Goal: Information Seeking & Learning: Learn about a topic

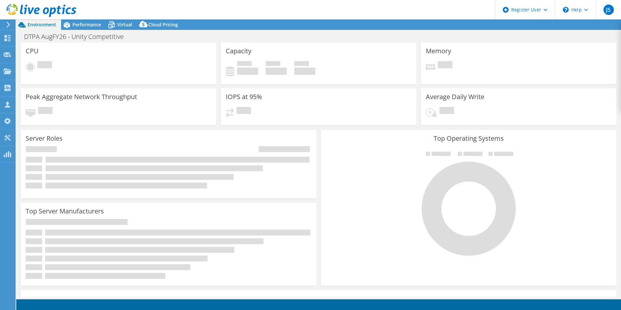
select select "USD"
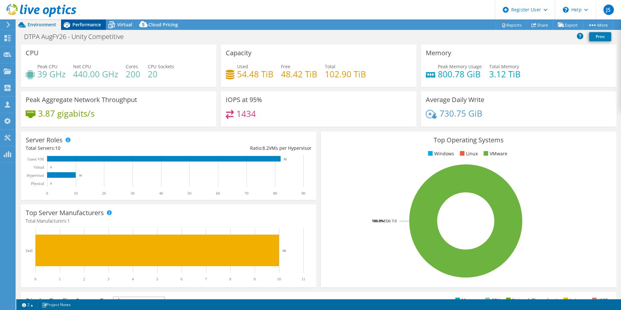
click at [95, 29] on div "Performance" at bounding box center [83, 25] width 45 height 10
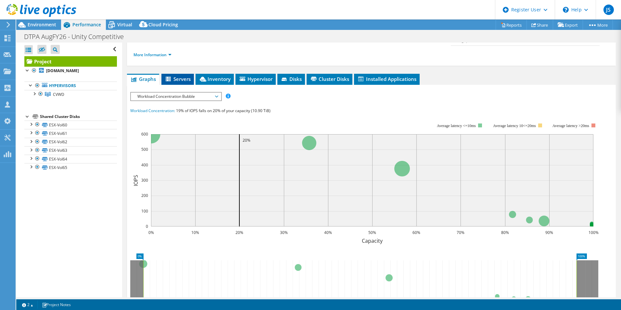
click at [183, 76] on span "Servers" at bounding box center [178, 79] width 26 height 7
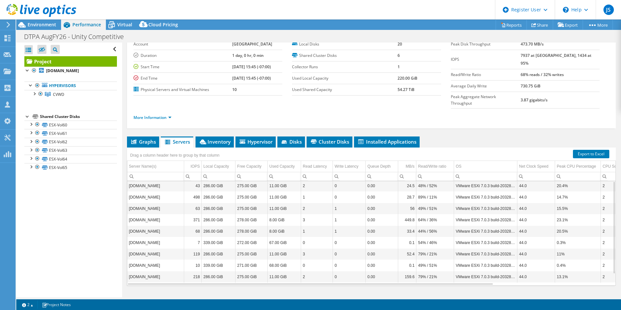
scroll to position [2, 0]
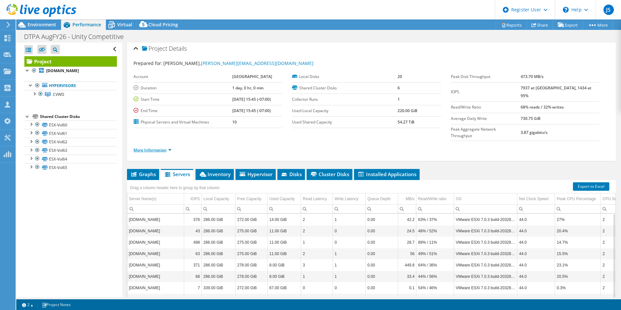
click at [169, 147] on link "More Information" at bounding box center [153, 150] width 38 height 6
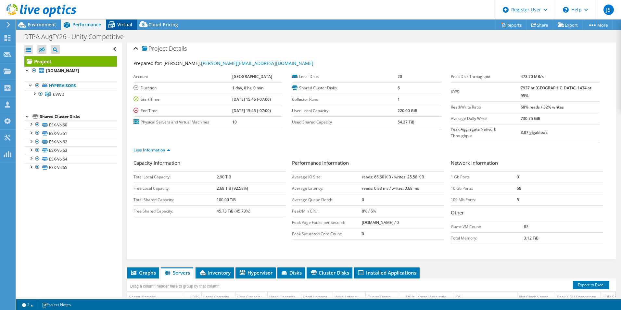
click at [119, 21] on div "Virtual" at bounding box center [121, 25] width 31 height 10
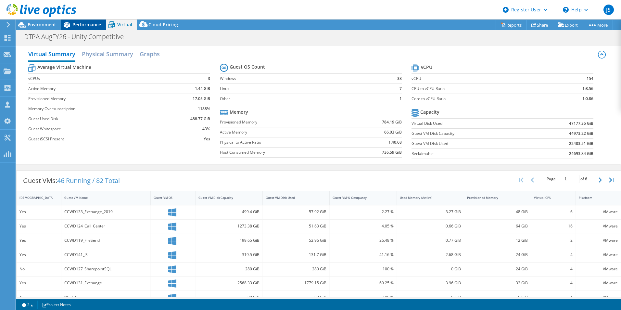
click at [83, 28] on div "Performance" at bounding box center [83, 25] width 45 height 10
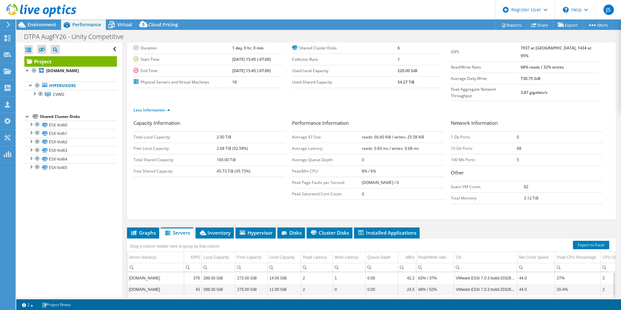
scroll to position [68, 0]
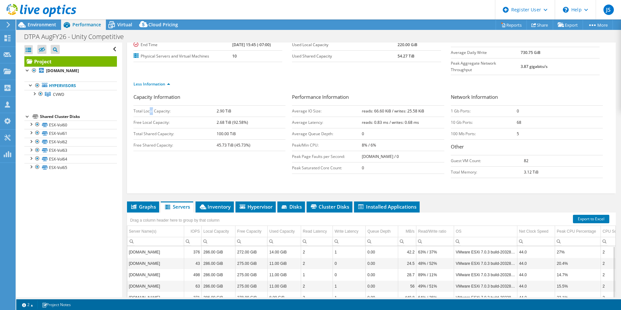
click at [153, 105] on td "Total Local Capacity:" at bounding box center [175, 110] width 83 height 11
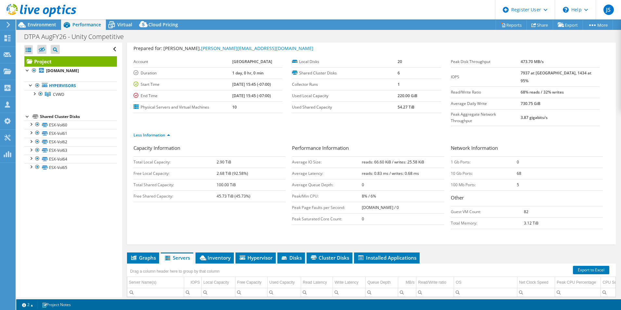
scroll to position [3, 0]
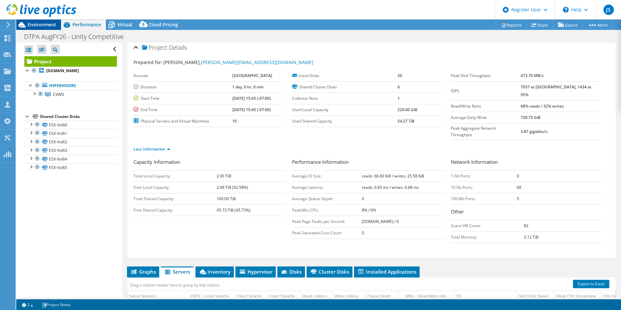
click at [46, 26] on span "Environment" at bounding box center [42, 24] width 29 height 6
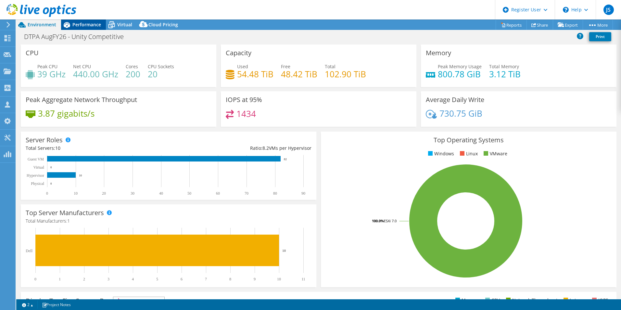
click at [83, 29] on div "Performance" at bounding box center [83, 25] width 45 height 10
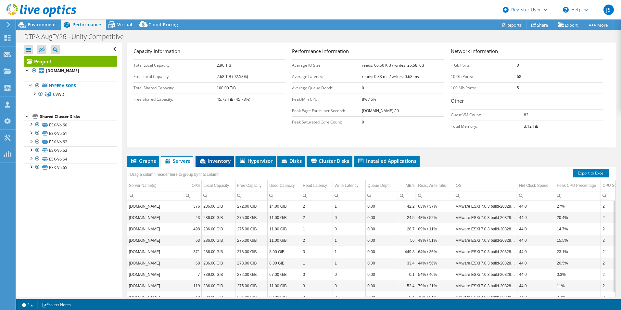
scroll to position [133, 0]
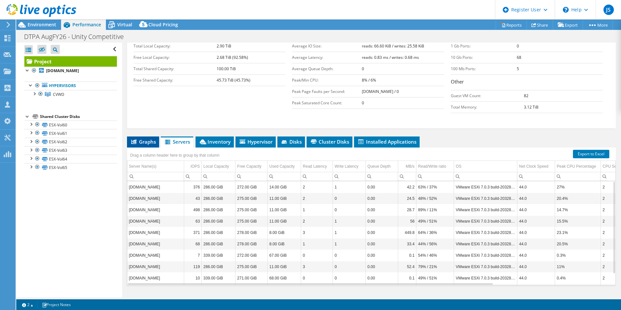
click at [137, 138] on span "Graphs" at bounding box center [143, 141] width 26 height 7
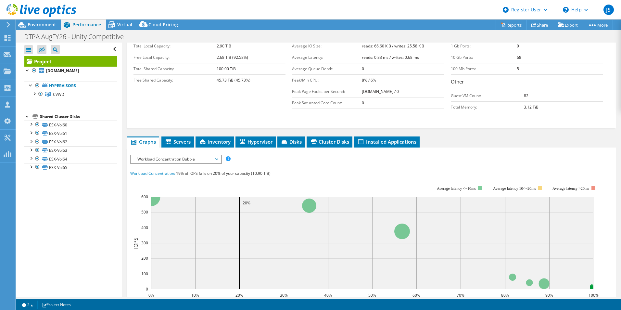
click at [172, 155] on span "Workload Concentration Bubble" at bounding box center [176, 159] width 84 height 8
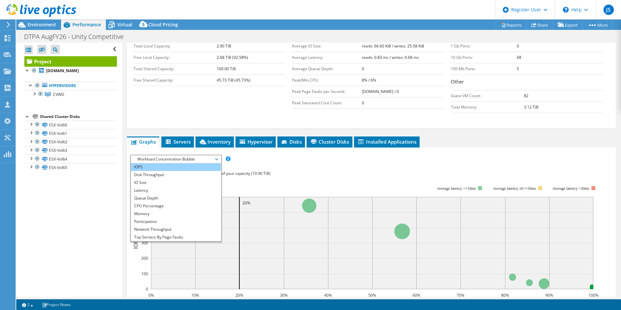
click at [164, 163] on li "IOPS" at bounding box center [176, 167] width 90 height 8
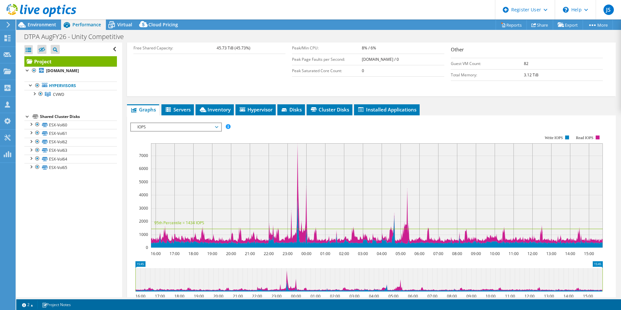
scroll to position [166, 0]
click at [183, 123] on span "IOPS" at bounding box center [176, 127] width 84 height 8
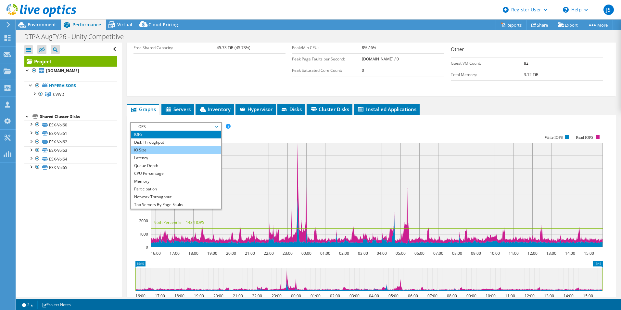
click at [187, 146] on li "IO Size" at bounding box center [176, 150] width 90 height 8
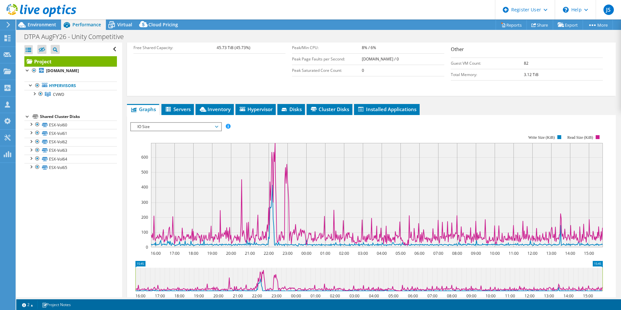
click at [186, 123] on span "IO Size" at bounding box center [176, 127] width 84 height 8
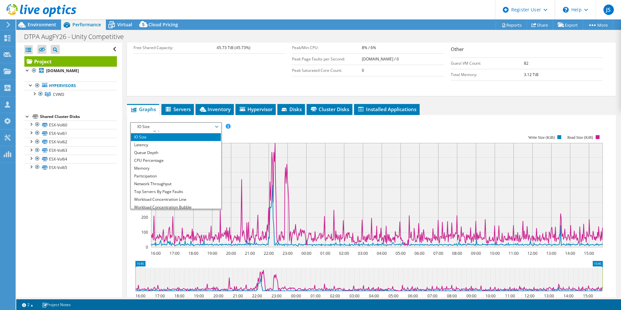
scroll to position [23, 0]
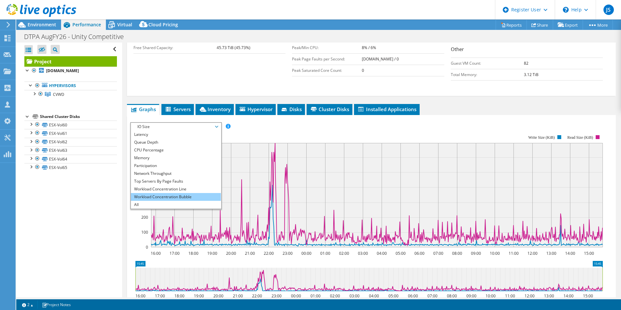
click at [198, 193] on li "Workload Concentration Bubble" at bounding box center [176, 197] width 90 height 8
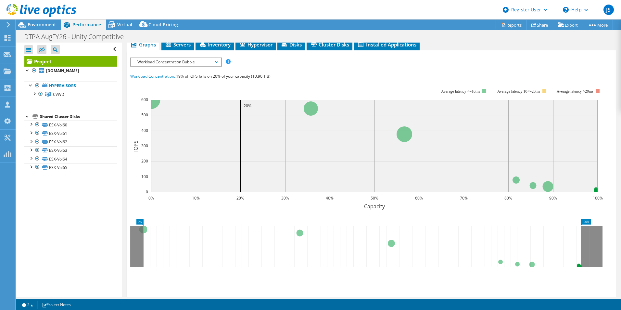
scroll to position [198, 0]
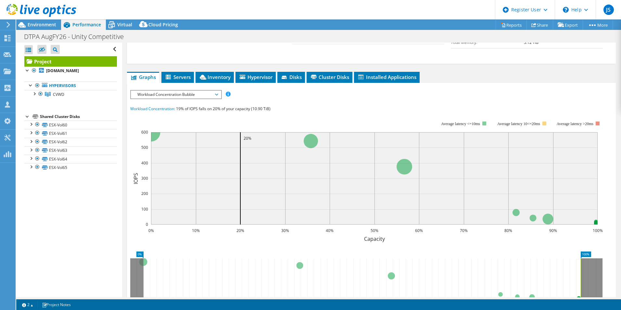
click at [184, 91] on span "Workload Concentration Bubble" at bounding box center [176, 95] width 84 height 8
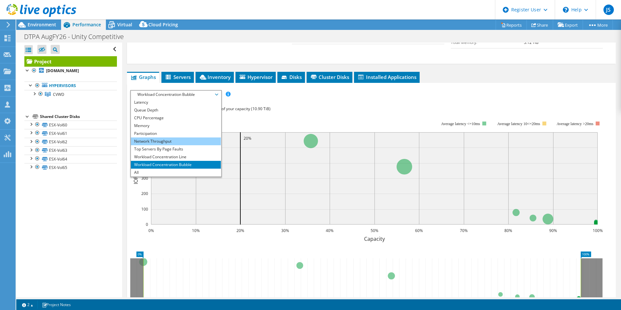
scroll to position [0, 0]
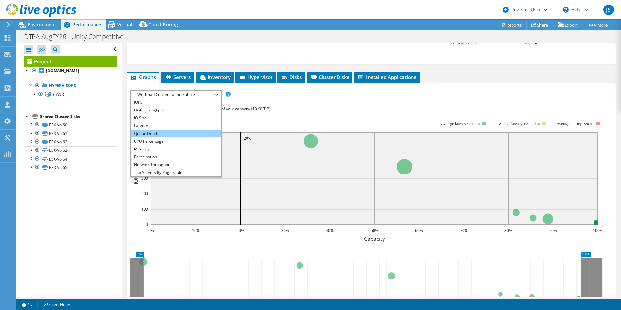
click at [188, 130] on li "Queue Depth" at bounding box center [176, 134] width 90 height 8
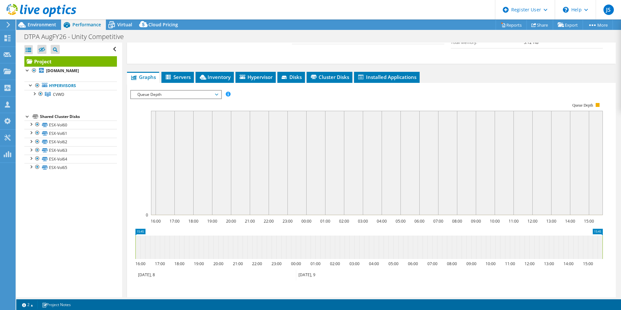
click at [167, 91] on span "Queue Depth" at bounding box center [176, 95] width 84 height 8
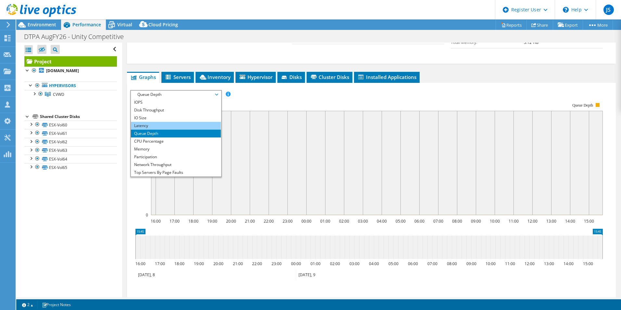
click at [181, 122] on li "Latency" at bounding box center [176, 126] width 90 height 8
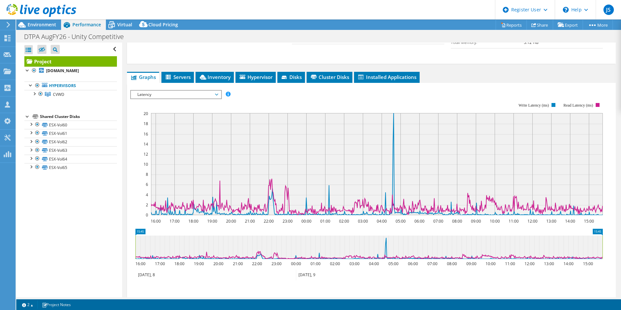
click at [183, 87] on div "IOPS Disk Throughput IO Size Latency Queue Depth CPU Percentage Memory Page Fau…" at bounding box center [371, 199] width 483 height 225
click at [187, 90] on div "Latency IOPS Disk Throughput IO Size Latency Queue Depth CPU Percentage Memory …" at bounding box center [176, 94] width 92 height 9
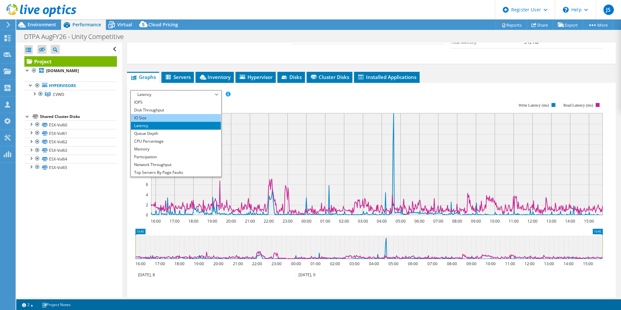
click at [202, 114] on li "IO Size" at bounding box center [176, 118] width 90 height 8
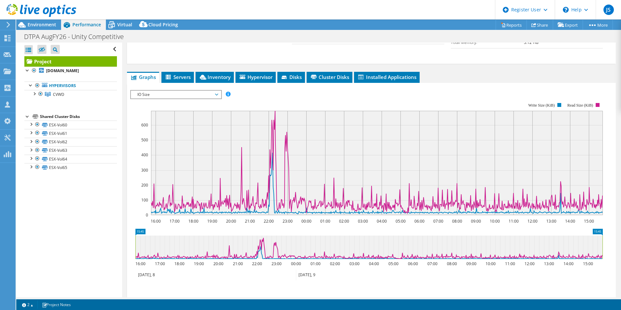
click at [158, 94] on rect at bounding box center [366, 159] width 473 height 130
click at [186, 87] on div "IOPS Disk Throughput IO Size Latency Queue Depth CPU Percentage Memory Page Fau…" at bounding box center [371, 199] width 483 height 225
click at [191, 91] on span "IO Size" at bounding box center [176, 95] width 84 height 8
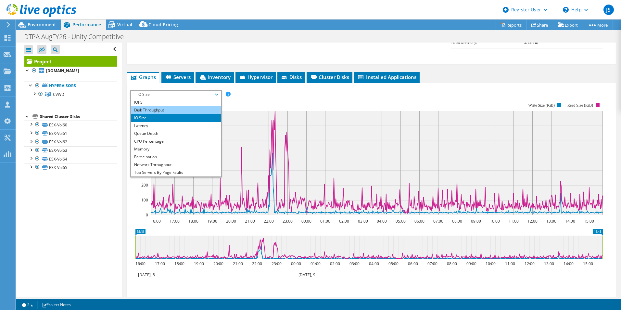
click at [197, 106] on li "Disk Throughput" at bounding box center [176, 110] width 90 height 8
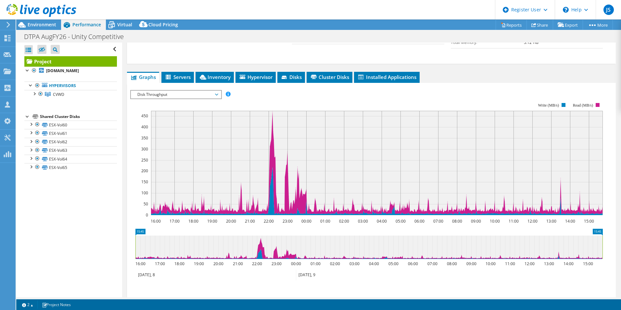
click at [195, 91] on span "Disk Throughput" at bounding box center [176, 95] width 84 height 8
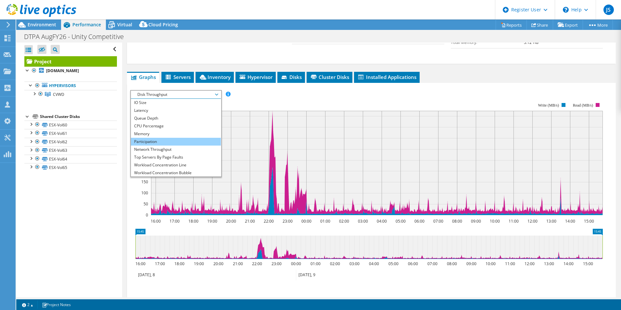
scroll to position [23, 0]
click at [257, 94] on rect at bounding box center [366, 159] width 473 height 130
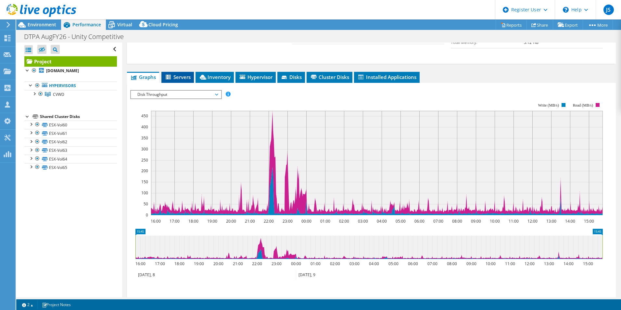
click at [166, 72] on li "Servers" at bounding box center [178, 77] width 33 height 11
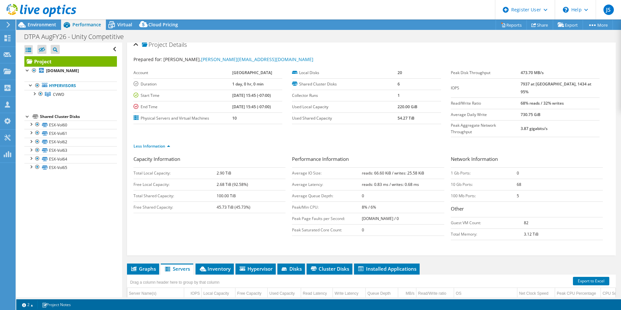
scroll to position [3, 0]
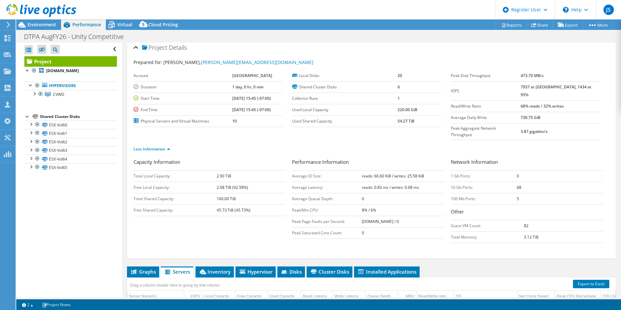
drag, startPoint x: 226, startPoint y: 97, endPoint x: 272, endPoint y: 109, distance: 48.2
click at [272, 109] on tbody "Account [GEOGRAPHIC_DATA] Duration 1 day, 0 hr, 0 min Start Time [DATE] 15:45 (…" at bounding box center [208, 98] width 149 height 57
click at [271, 109] on b "[DATE] 15:45 (-07:00)" at bounding box center [251, 110] width 39 height 6
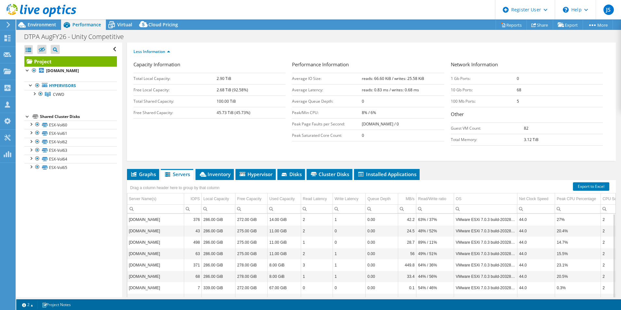
scroll to position [133, 0]
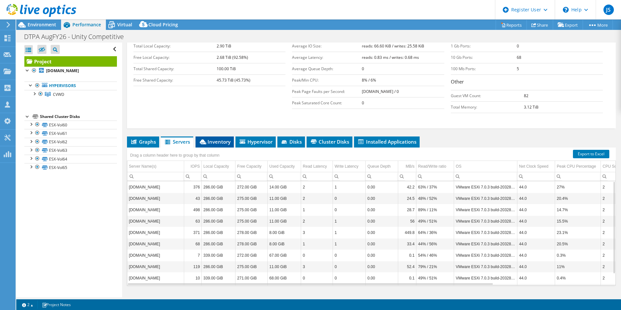
click at [216, 138] on span "Inventory" at bounding box center [215, 141] width 32 height 7
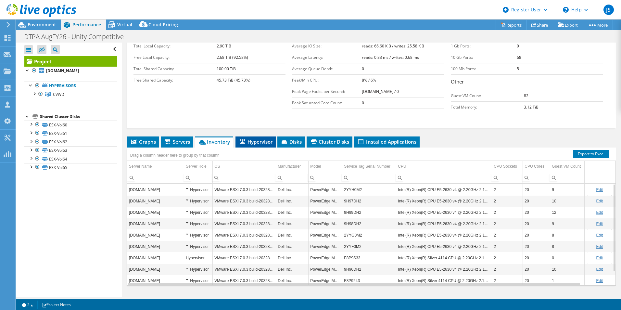
click at [260, 138] on span "Hypervisor" at bounding box center [256, 141] width 34 height 7
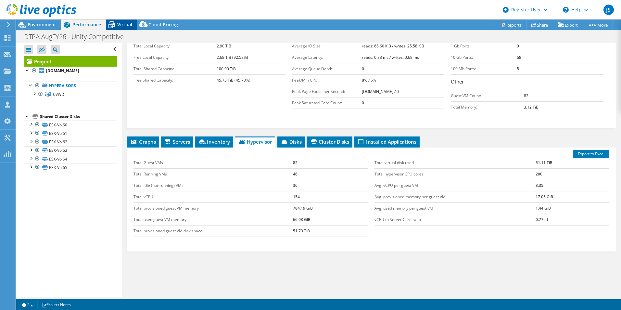
click at [123, 27] on span "Virtual" at bounding box center [124, 24] width 15 height 6
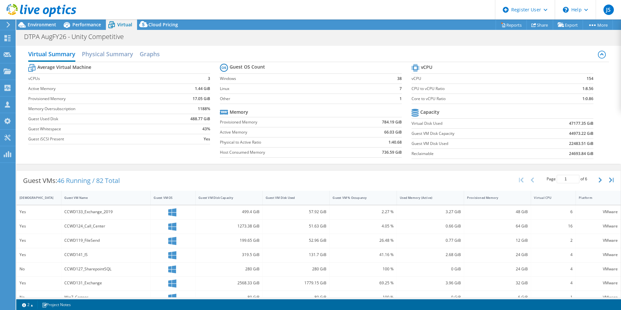
scroll to position [127, 0]
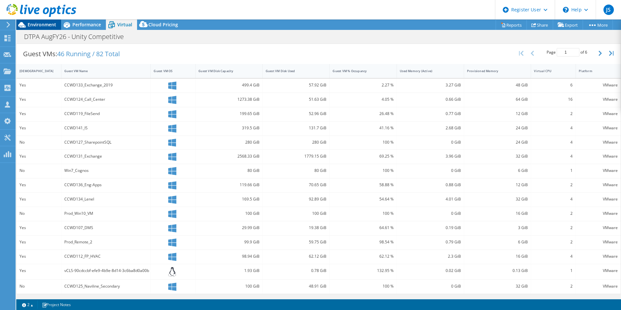
click at [43, 23] on span "Environment" at bounding box center [42, 24] width 29 height 6
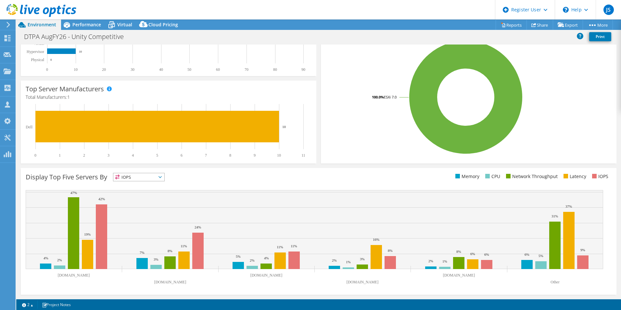
scroll to position [124, 0]
click at [86, 23] on span "Performance" at bounding box center [86, 24] width 29 height 6
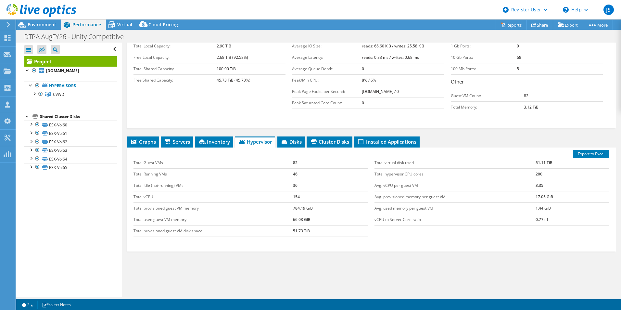
click at [198, 120] on div "Project Details Prepared for: [PERSON_NAME], [PERSON_NAME][EMAIL_ADDRESS][DOMAI…" at bounding box center [371, 109] width 499 height 401
click at [209, 138] on span "Inventory" at bounding box center [214, 141] width 32 height 7
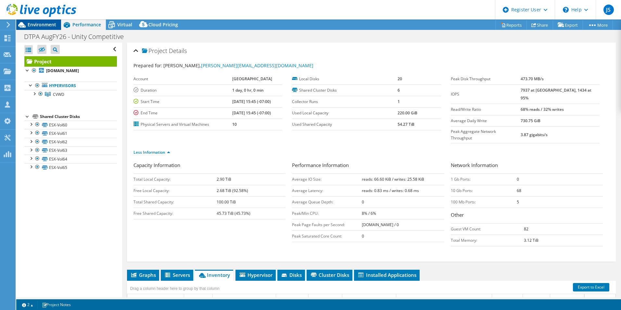
click at [37, 28] on div "Environment" at bounding box center [38, 25] width 45 height 10
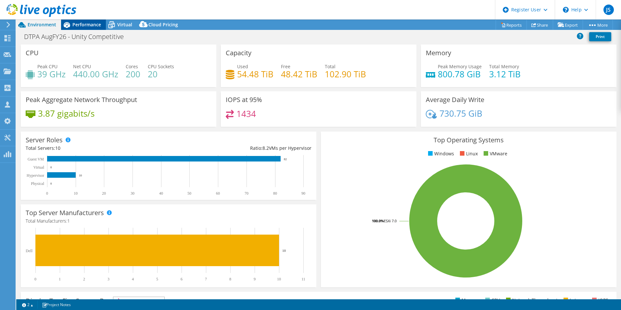
click at [88, 30] on div "Performance" at bounding box center [83, 25] width 45 height 10
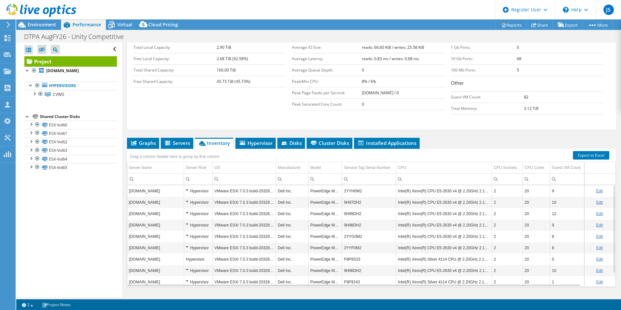
scroll to position [133, 0]
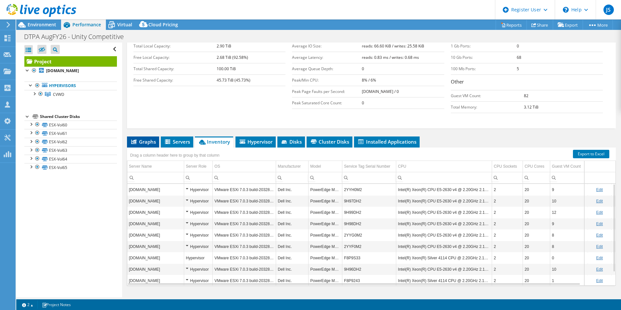
click at [152, 137] on li "Graphs" at bounding box center [143, 142] width 32 height 11
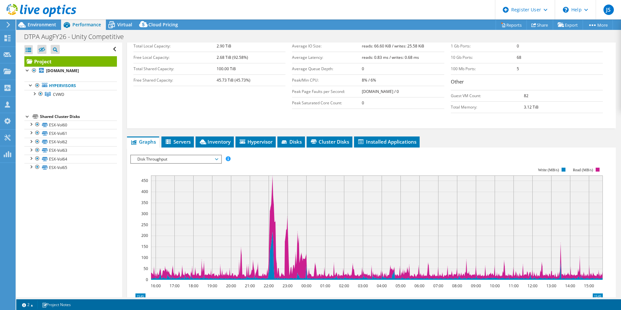
click at [163, 155] on span "Disk Throughput" at bounding box center [176, 159] width 84 height 8
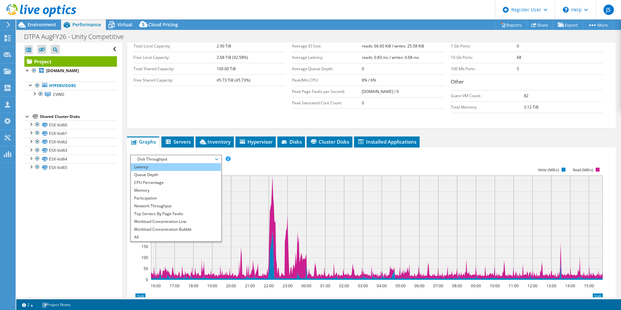
scroll to position [0, 0]
click at [176, 163] on li "IOPS" at bounding box center [176, 167] width 90 height 8
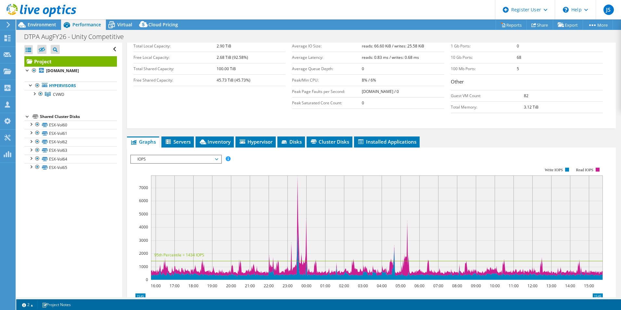
click at [176, 155] on div "IOPS IOPS Disk Throughput IO Size Latency Queue Depth CPU Percentage Memory Pag…" at bounding box center [176, 159] width 92 height 9
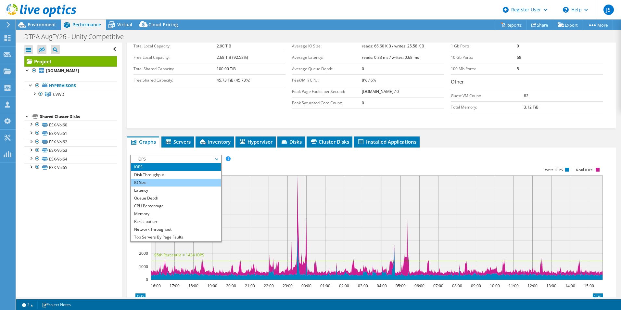
click at [176, 179] on li "IO Size" at bounding box center [176, 183] width 90 height 8
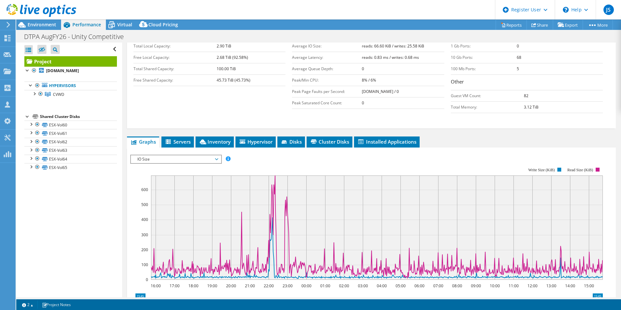
click at [176, 155] on div at bounding box center [371, 266] width 483 height 222
click at [178, 155] on div "IO Size IOPS Disk Throughput IO Size Latency Queue Depth CPU Percentage Memory …" at bounding box center [176, 159] width 92 height 9
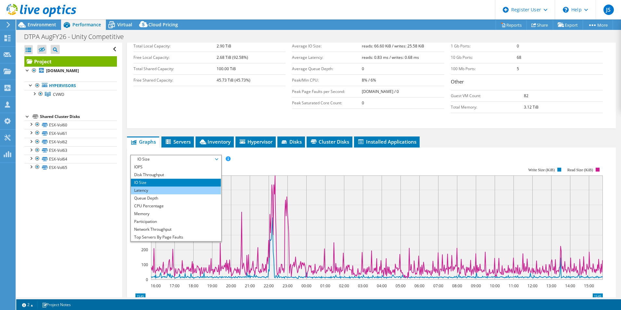
click at [170, 187] on li "Latency" at bounding box center [176, 191] width 90 height 8
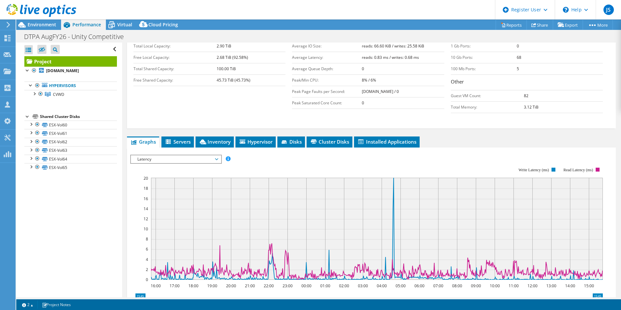
click at [186, 155] on span "Latency" at bounding box center [176, 159] width 84 height 8
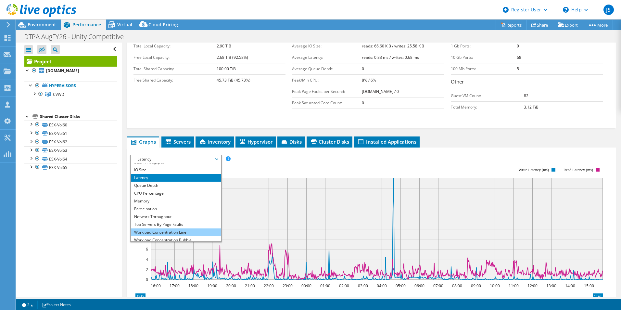
scroll to position [23, 0]
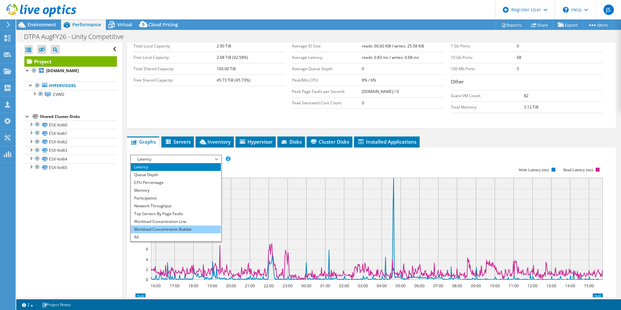
click at [176, 226] on li "Workload Concentration Bubble" at bounding box center [176, 230] width 90 height 8
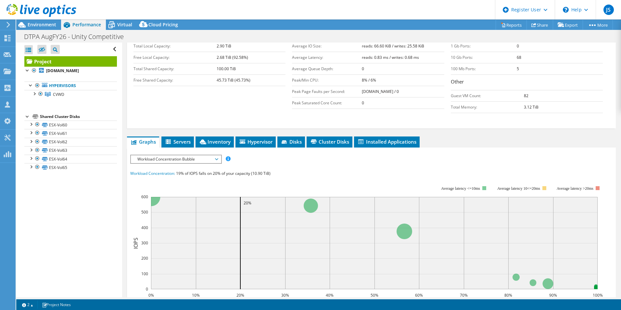
click at [176, 155] on span "Workload Concentration Bubble" at bounding box center [176, 159] width 84 height 8
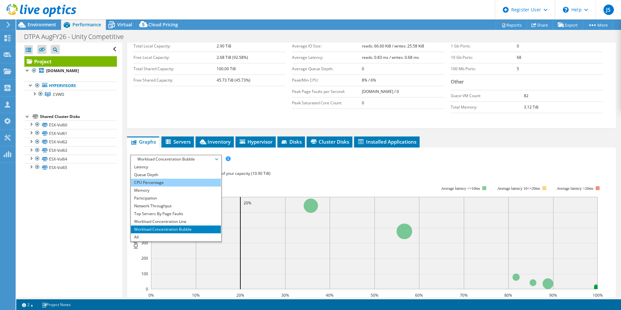
drag, startPoint x: 176, startPoint y: 145, endPoint x: 165, endPoint y: 172, distance: 28.7
click at [165, 179] on li "CPU Percentage" at bounding box center [176, 183] width 90 height 8
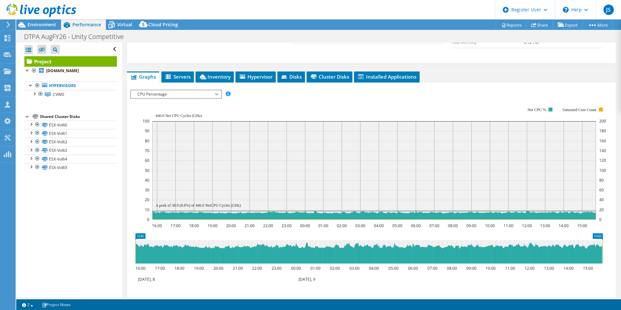
scroll to position [36, 0]
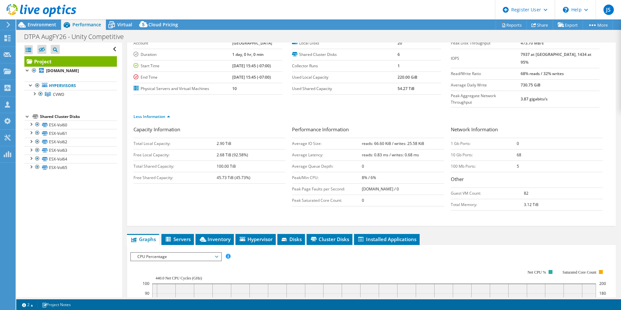
click at [28, 20] on div at bounding box center [38, 11] width 76 height 22
click at [31, 22] on span "Environment" at bounding box center [42, 24] width 29 height 6
